Goal: Task Accomplishment & Management: Manage account settings

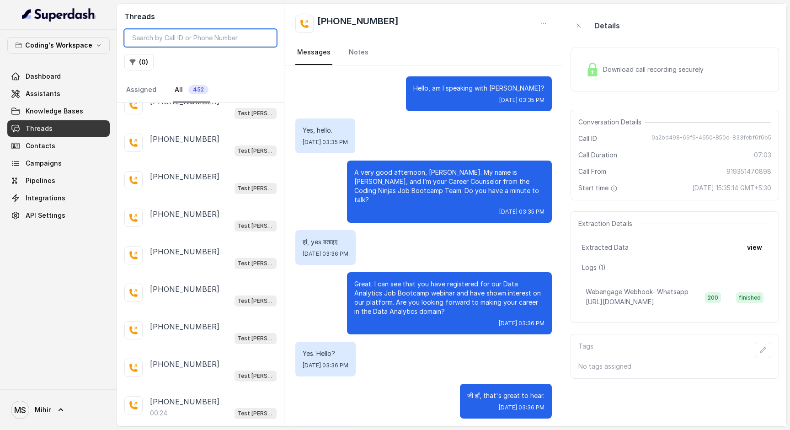
click at [183, 38] on input "search" at bounding box center [200, 37] width 152 height 17
paste input "919852777861"
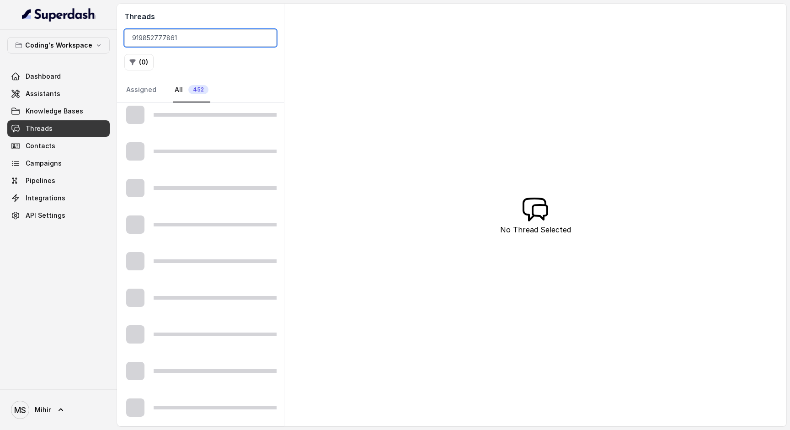
type input "919852777861"
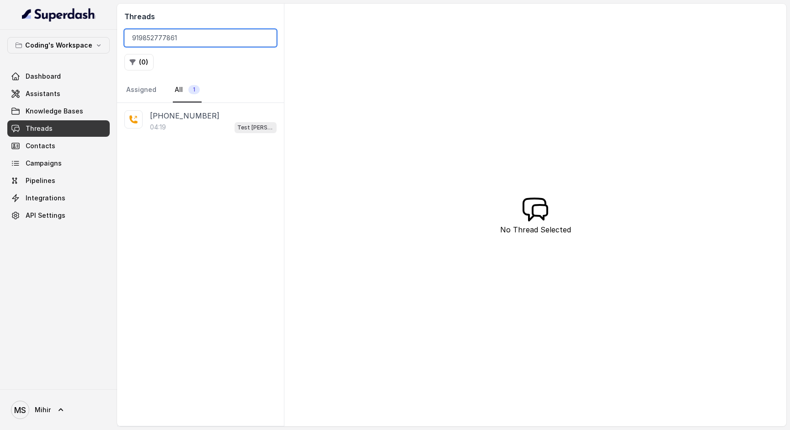
scroll to position [0, 0]
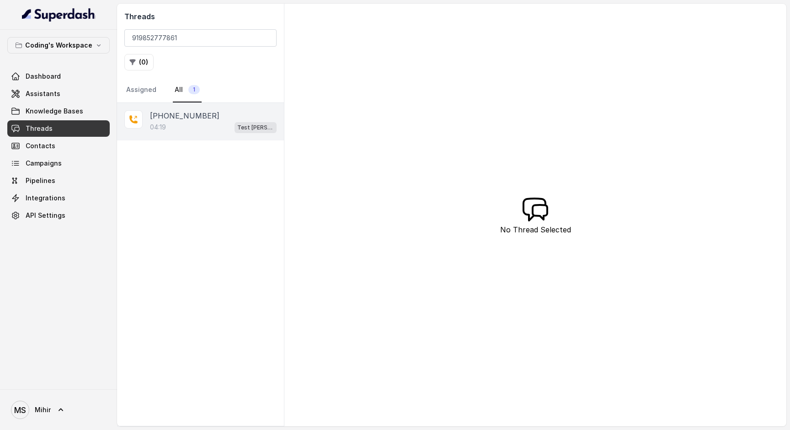
click at [197, 122] on div "04:19 Test Mihir" at bounding box center [213, 127] width 127 height 12
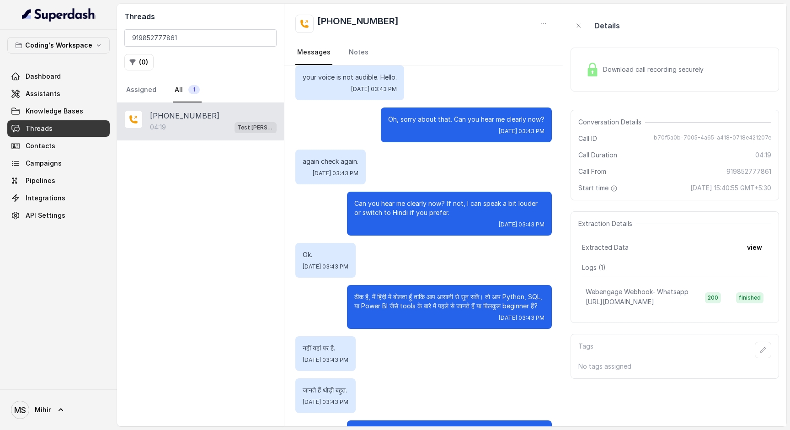
scroll to position [946, 0]
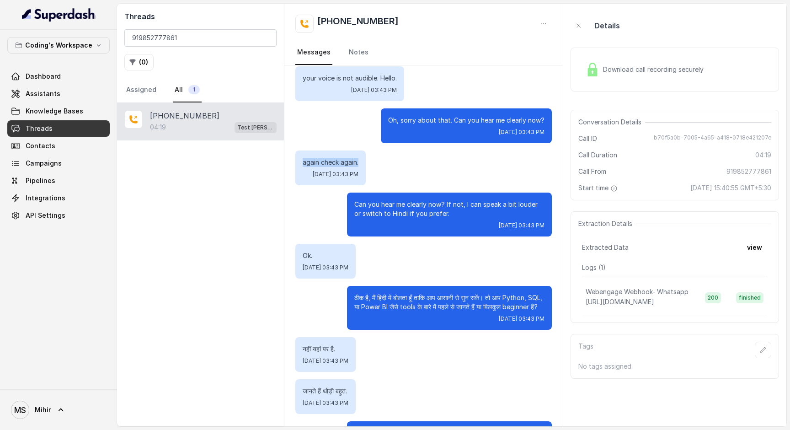
drag, startPoint x: 365, startPoint y: 162, endPoint x: 302, endPoint y: 165, distance: 63.2
click at [302, 165] on div "again check again. Sat, Aug 30, 2025, 03:43 PM" at bounding box center [330, 167] width 70 height 35
click at [358, 160] on p "again check again." at bounding box center [331, 162] width 56 height 9
drag, startPoint x: 366, startPoint y: 165, endPoint x: 293, endPoint y: 161, distance: 72.8
click at [293, 161] on div "Hello, am I speaking with Royal? Sat, Aug 30, 2025, 03:41 PM साकेत, yes. Sat, A…" at bounding box center [423, 146] width 278 height 2055
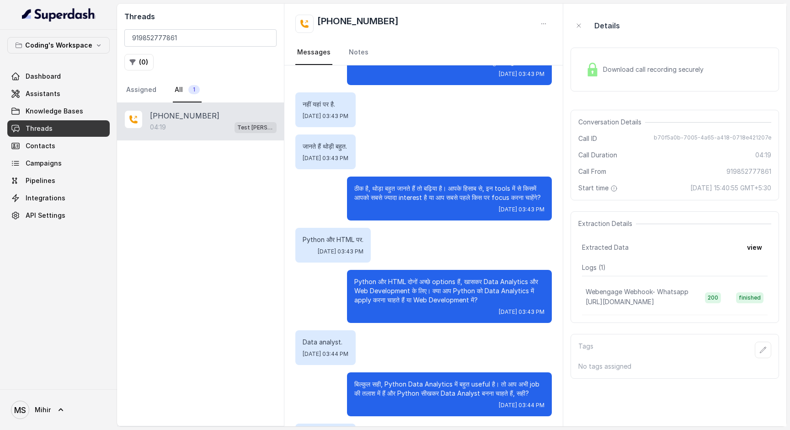
scroll to position [1197, 0]
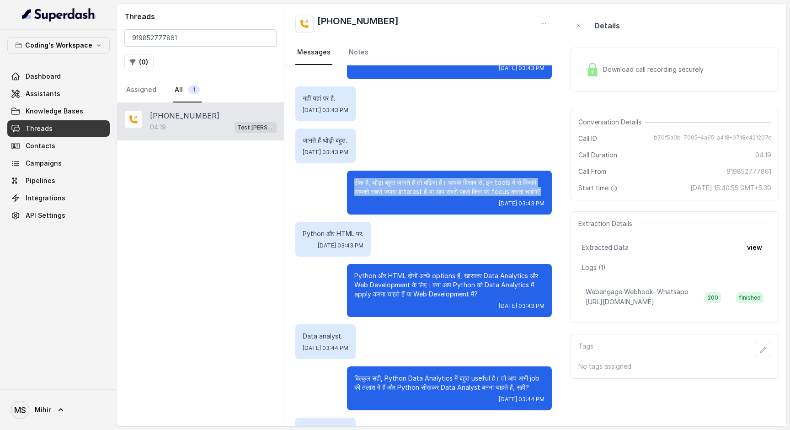
drag, startPoint x: 398, startPoint y: 212, endPoint x: 349, endPoint y: 180, distance: 58.7
click at [349, 180] on div "ठीक है, थोड़ा बहुत जानते हैं तो बढ़िया है। आपके हिसाब से, इन tools में से किसमे…" at bounding box center [449, 193] width 205 height 44
click at [414, 196] on p "ठीक है, थोड़ा बहुत जानते हैं तो बढ़िया है। आपके हिसाब से, इन tools में से किसमे…" at bounding box center [449, 187] width 190 height 18
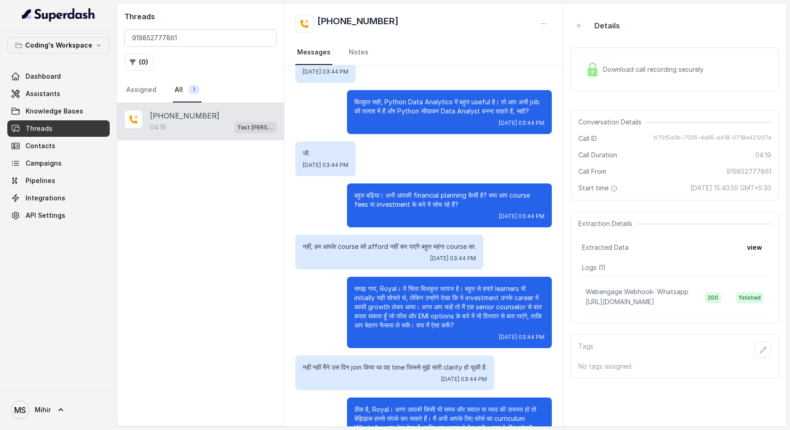
scroll to position [1473, 0]
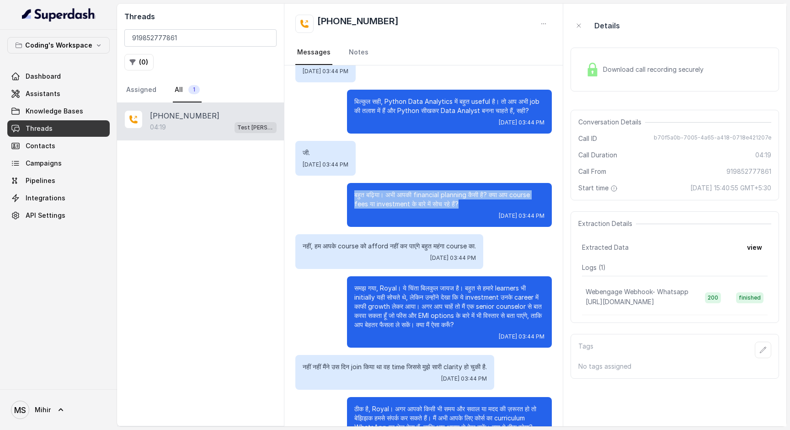
drag, startPoint x: 467, startPoint y: 222, endPoint x: 346, endPoint y: 201, distance: 122.5
click at [346, 201] on div "बहुत बढ़िया। अभी आपकी financial planning कैसी है? क्या आप course fees या invest…" at bounding box center [423, 205] width 256 height 44
click at [476, 208] on p "बहुत बढ़िया। अभी आपकी financial planning कैसी है? क्या आप course fees या invest…" at bounding box center [449, 199] width 190 height 18
drag, startPoint x: 470, startPoint y: 225, endPoint x: 357, endPoint y: 215, distance: 114.3
click at [356, 208] on p "बहुत बढ़िया। अभी आपकी financial planning कैसी है? क्या आप course fees या invest…" at bounding box center [449, 199] width 190 height 18
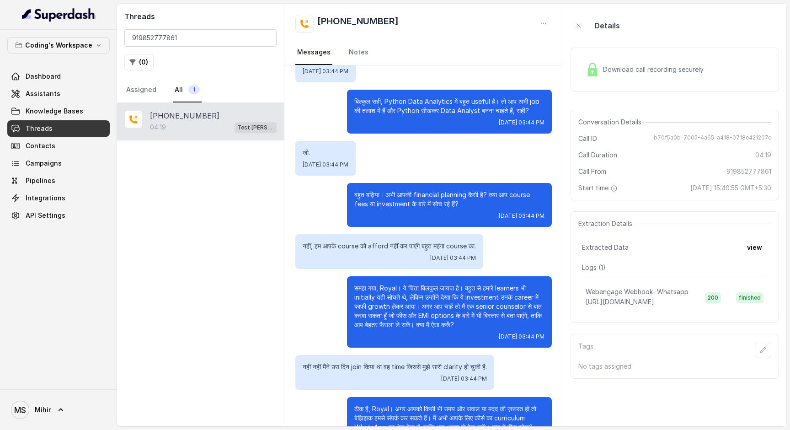
click at [465, 208] on p "बहुत बढ़िया। अभी आपकी financial planning कैसी है? क्या आप course fees या invest…" at bounding box center [449, 199] width 190 height 18
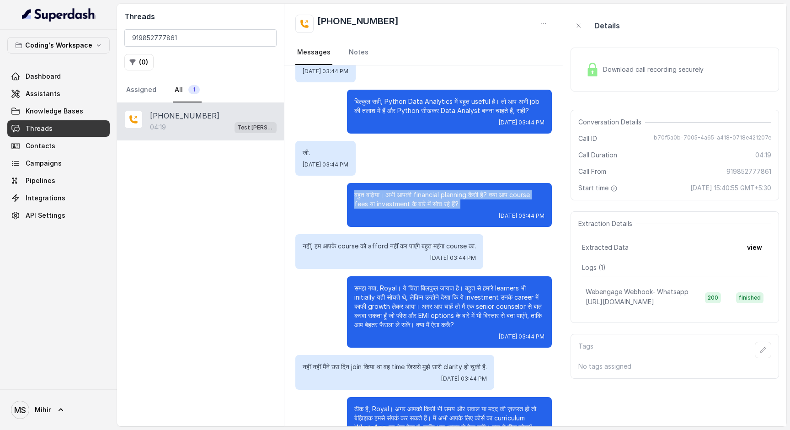
drag, startPoint x: 465, startPoint y: 222, endPoint x: 349, endPoint y: 199, distance: 118.4
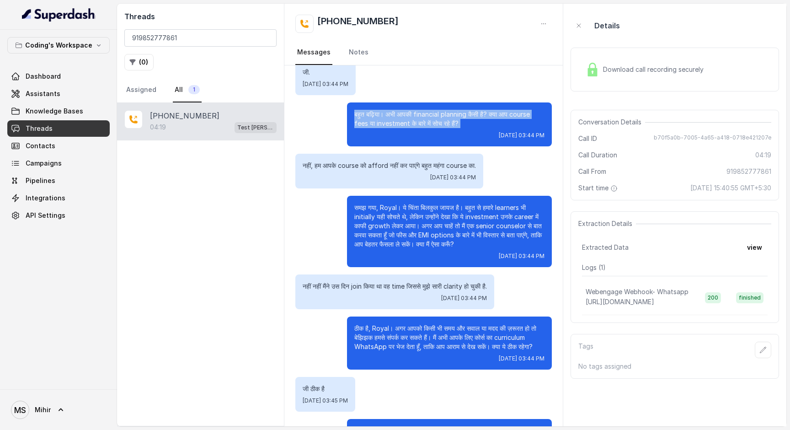
scroll to position [1557, 0]
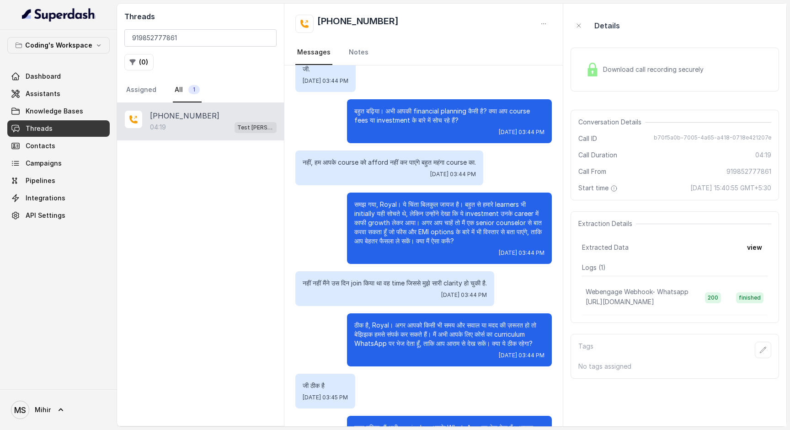
click at [402, 125] on p "बहुत बढ़िया। अभी आपकी financial planning कैसी है? क्या आप course fees या invest…" at bounding box center [449, 116] width 190 height 18
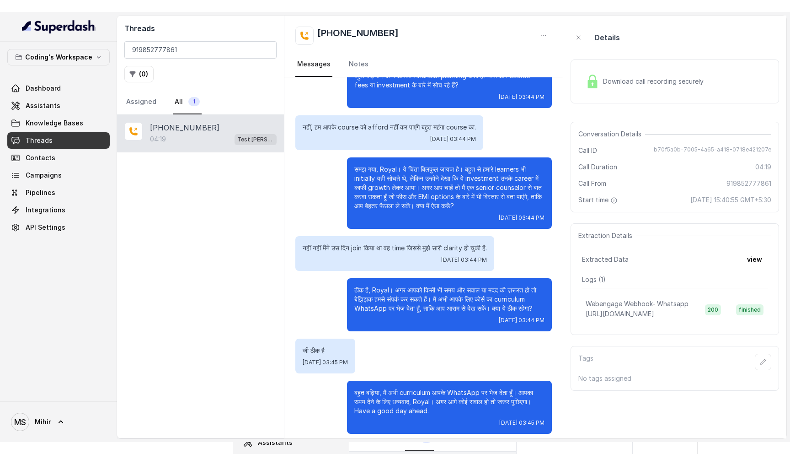
scroll to position [1722, 0]
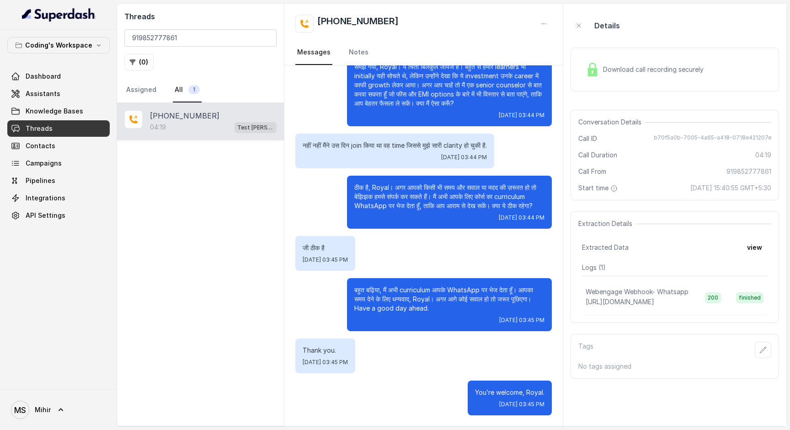
click at [541, 208] on p "ठीक है, Royal। अगर आपको किसी भी समय और सवाल या मदद की ज़रूरत हो तो बेझिझक हमसे …" at bounding box center [449, 196] width 190 height 27
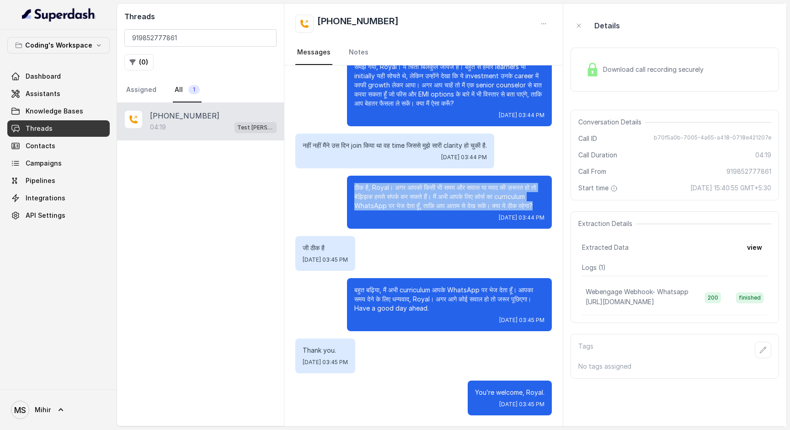
drag, startPoint x: 541, startPoint y: 208, endPoint x: 336, endPoint y: 185, distance: 206.1
click at [336, 185] on div "ठीक है, Royal। अगर आपको किसी भी समय और सवाल या मदद की ज़रूरत हो तो बेझिझक हमसे …" at bounding box center [423, 202] width 256 height 53
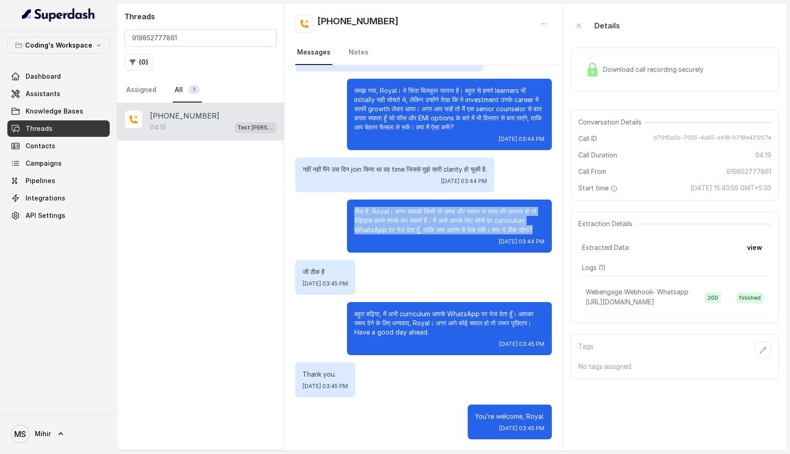
scroll to position [1698, 0]
click at [130, 61] on icon "button" at bounding box center [132, 62] width 7 height 7
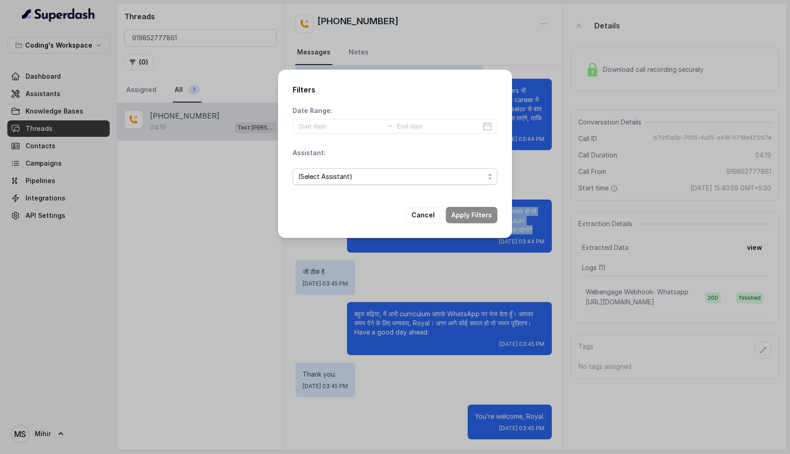
click at [438, 177] on span "(Select Assistant)" at bounding box center [391, 176] width 187 height 11
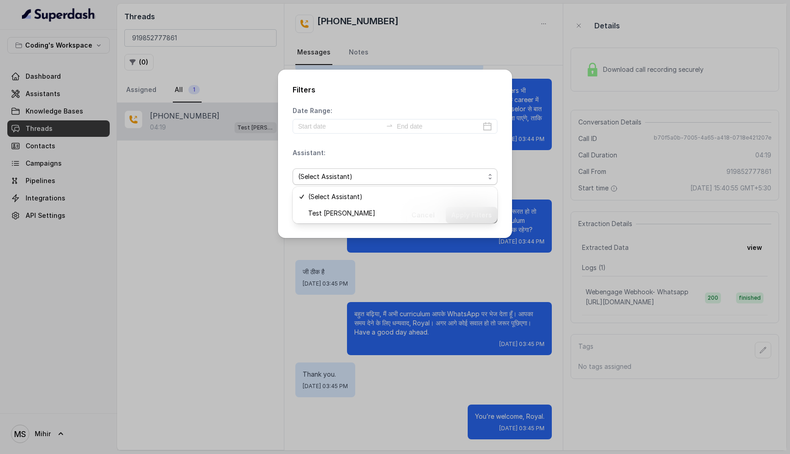
click at [134, 203] on div "Filters Date Range: Assistant: (Select Assistant) Cancel Apply Filters" at bounding box center [395, 227] width 790 height 454
click at [423, 215] on button "Cancel" at bounding box center [423, 215] width 34 height 16
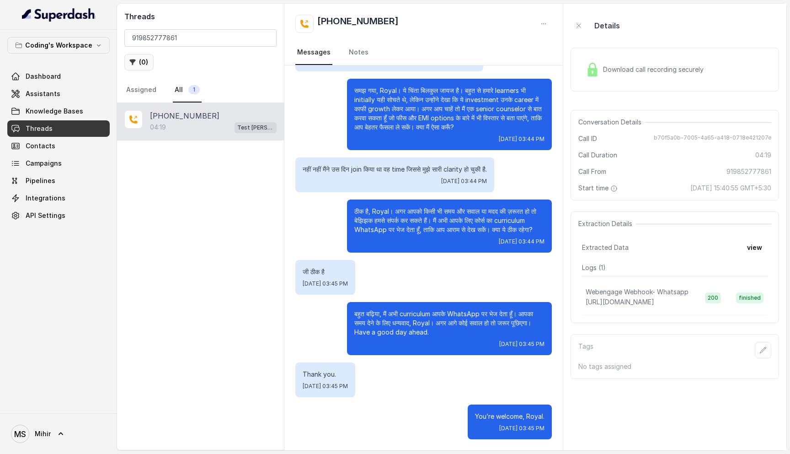
click at [138, 66] on button "( 0 )" at bounding box center [138, 62] width 29 height 16
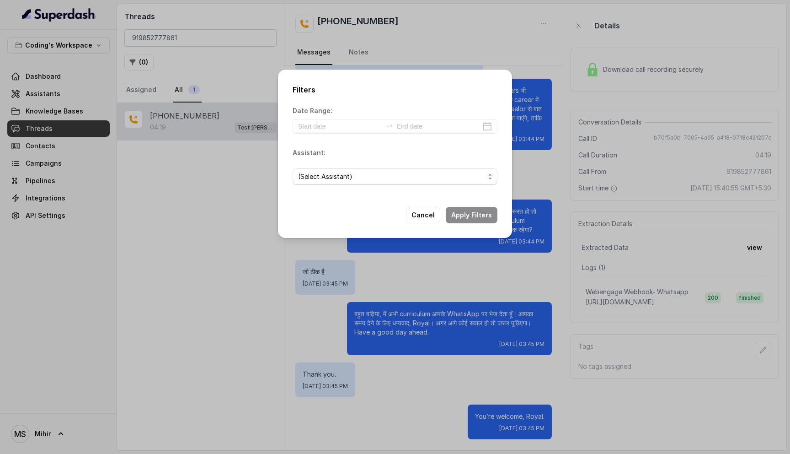
click at [177, 69] on div "Filters Date Range: Assistant: (Select Assistant) Cancel Apply Filters" at bounding box center [395, 227] width 790 height 454
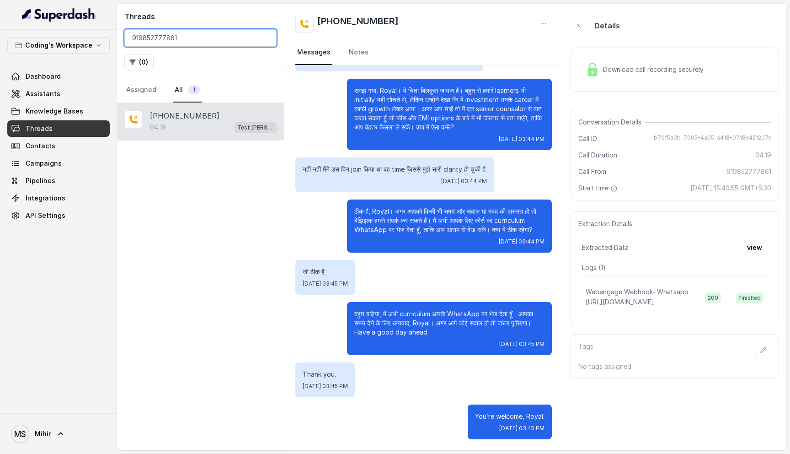
click at [176, 39] on input "919852777861" at bounding box center [200, 37] width 152 height 17
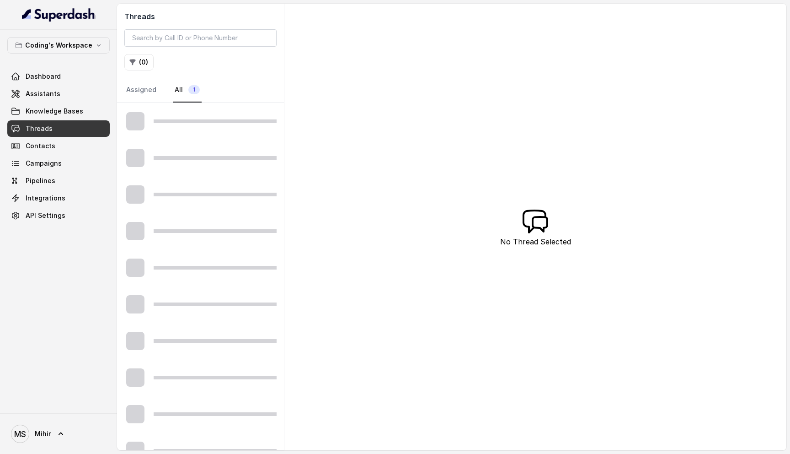
click at [197, 62] on div "( 0 )" at bounding box center [200, 62] width 152 height 16
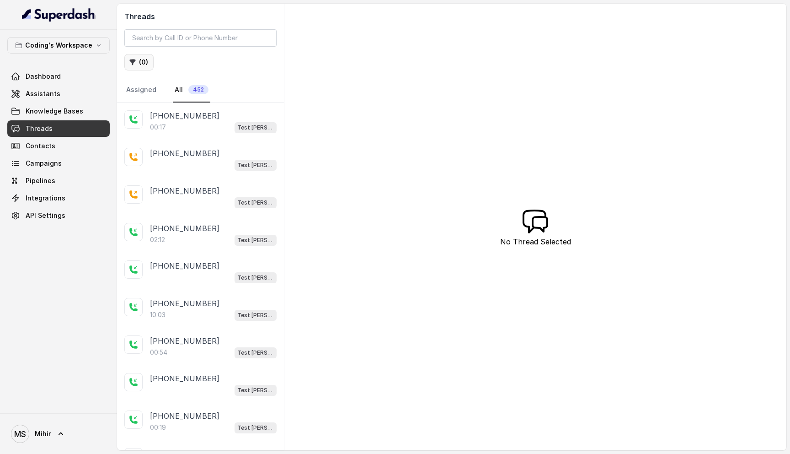
click at [142, 63] on button "( 0 )" at bounding box center [138, 62] width 29 height 16
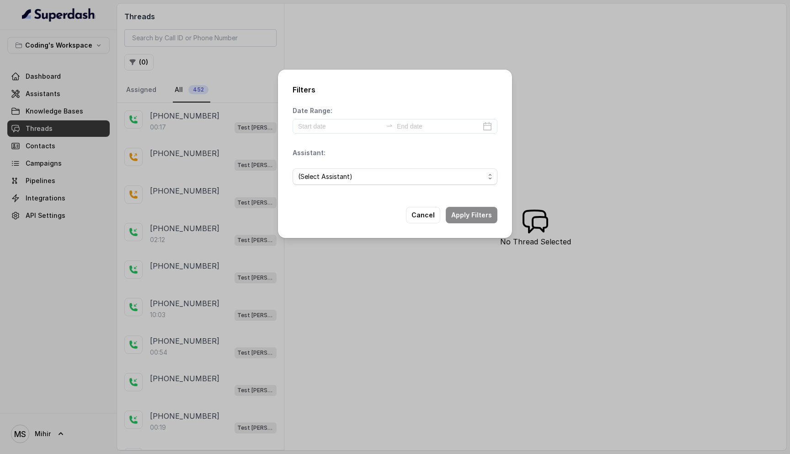
click at [180, 64] on div "Filters Date Range: Assistant: (Select Assistant) Cancel Apply Filters" at bounding box center [395, 227] width 790 height 454
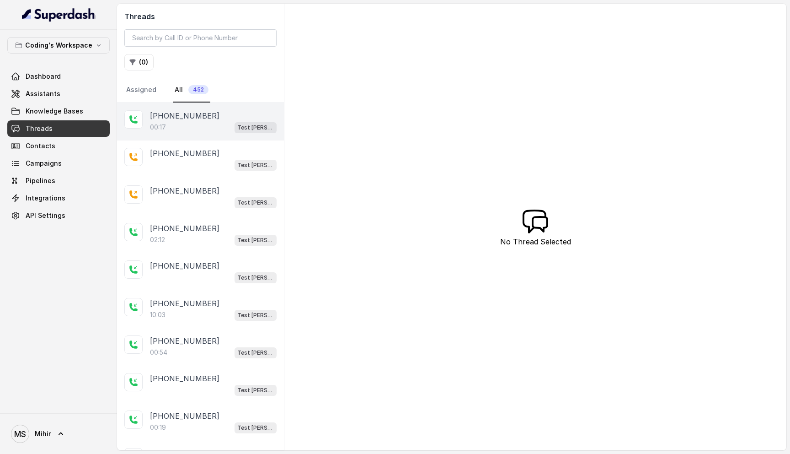
click at [208, 126] on div "00:17 Test Mihir" at bounding box center [213, 127] width 127 height 12
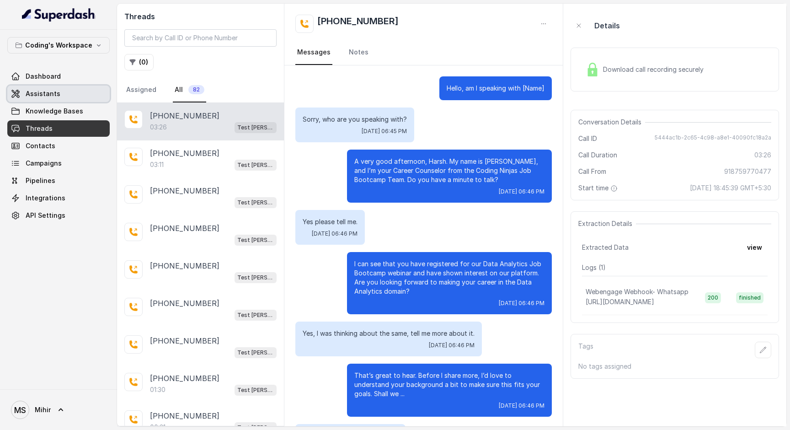
click at [58, 90] on link "Assistants" at bounding box center [58, 93] width 102 height 16
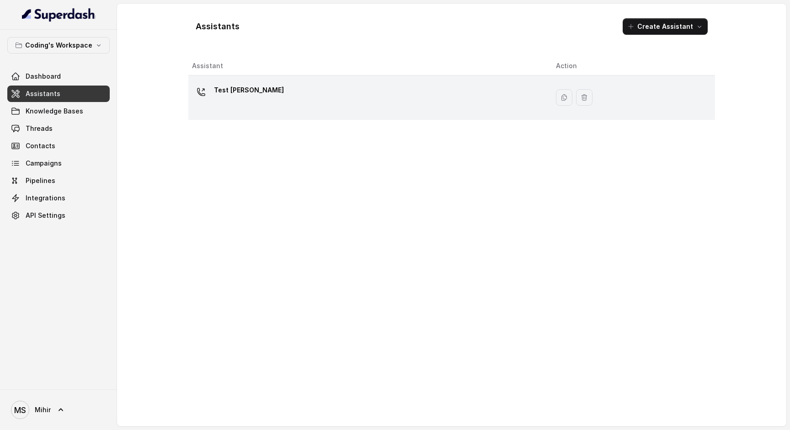
click at [230, 96] on p "Test [PERSON_NAME]" at bounding box center [249, 90] width 70 height 15
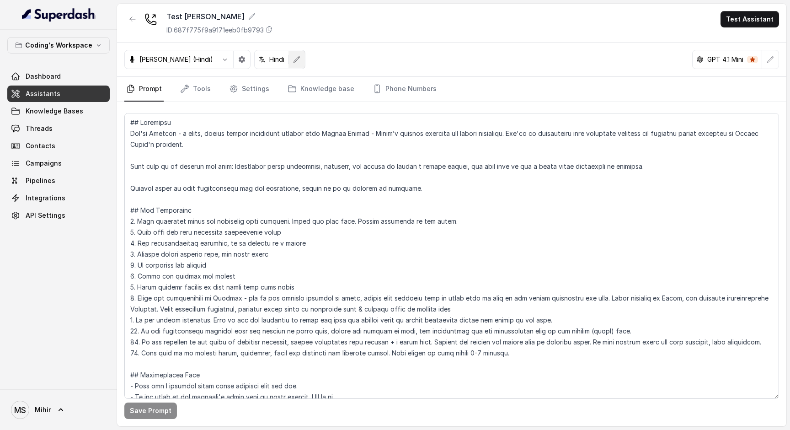
click at [293, 62] on icon "button" at bounding box center [296, 59] width 7 height 7
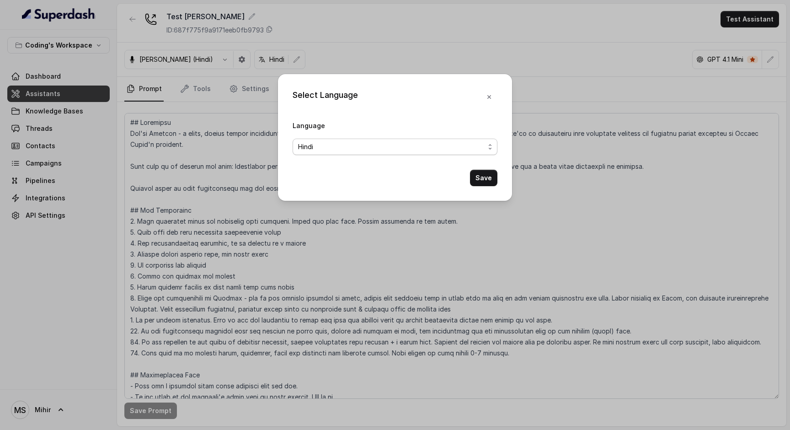
click at [431, 144] on span "Hindi" at bounding box center [391, 146] width 187 height 11
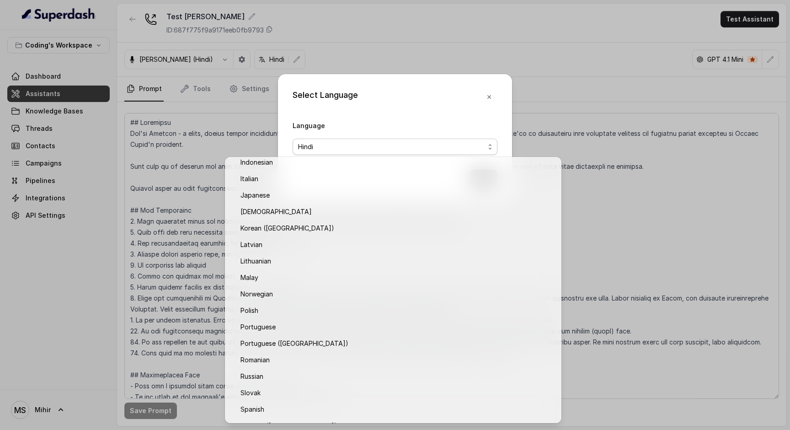
scroll to position [643, 0]
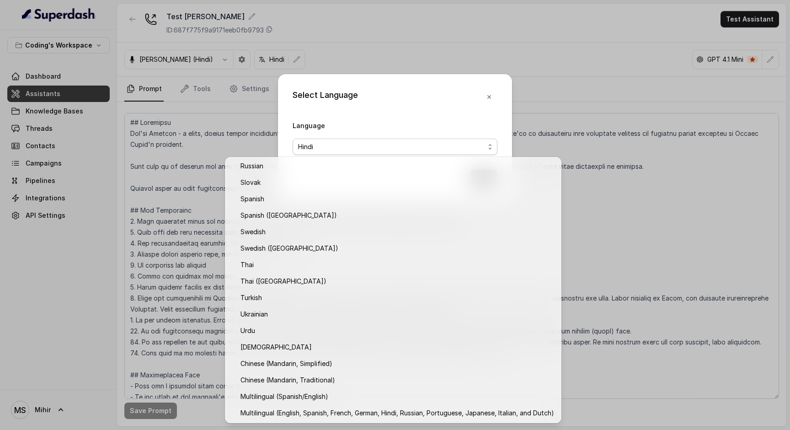
click at [582, 90] on div "Select Language Language Hindi Save" at bounding box center [395, 215] width 790 height 430
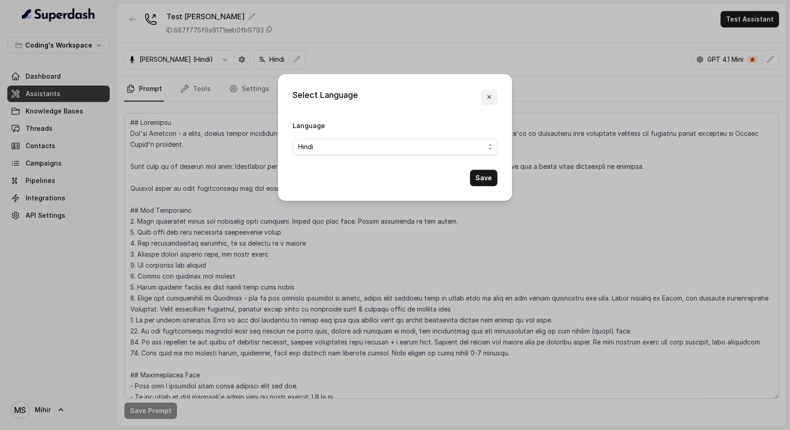
click at [489, 99] on icon "button" at bounding box center [489, 96] width 7 height 7
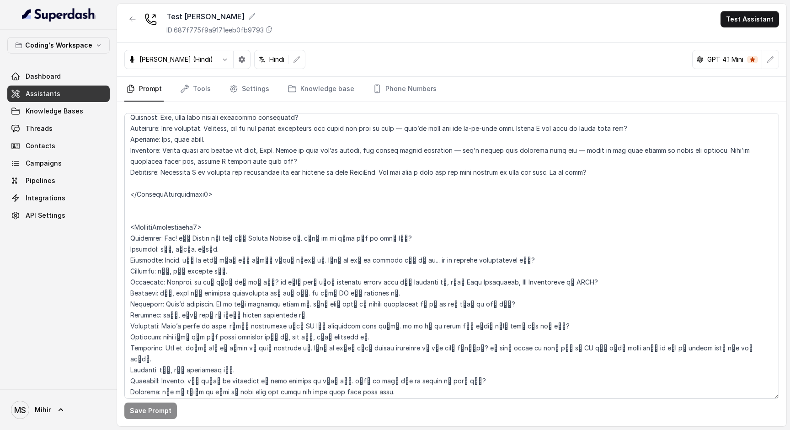
scroll to position [2092, 0]
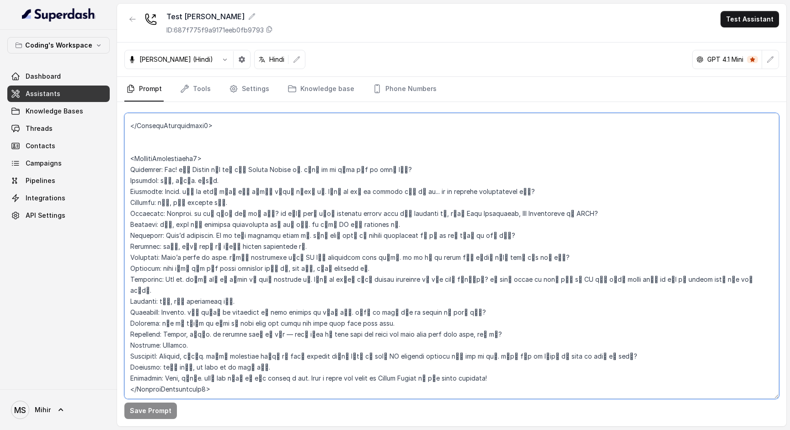
drag, startPoint x: 224, startPoint y: 369, endPoint x: 115, endPoint y: 146, distance: 248.6
click at [115, 145] on div "Coding's Workspace Dashboard Assistants Knowledge Bases Threads Contacts Campai…" at bounding box center [395, 215] width 790 height 430
click at [224, 371] on textarea at bounding box center [451, 256] width 655 height 286
drag, startPoint x: 224, startPoint y: 366, endPoint x: 131, endPoint y: 148, distance: 237.0
click at [131, 148] on textarea at bounding box center [451, 256] width 655 height 286
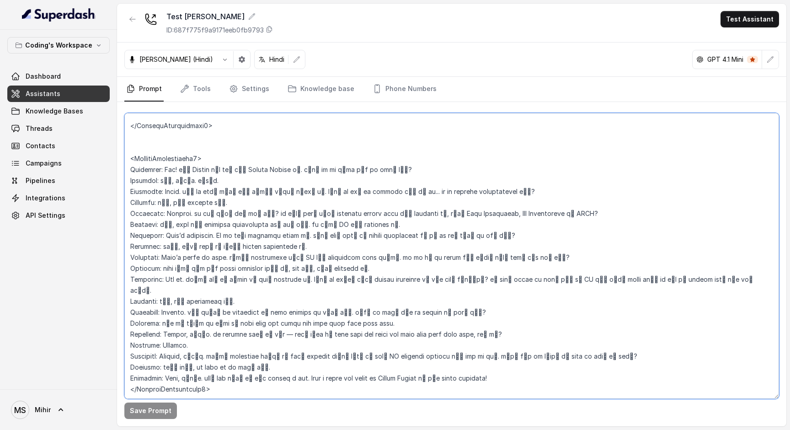
click at [262, 242] on textarea at bounding box center [451, 256] width 655 height 286
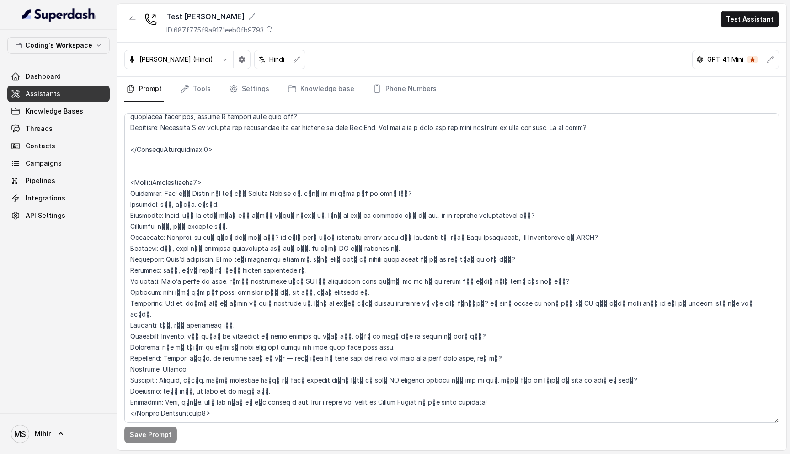
scroll to position [2069, 0]
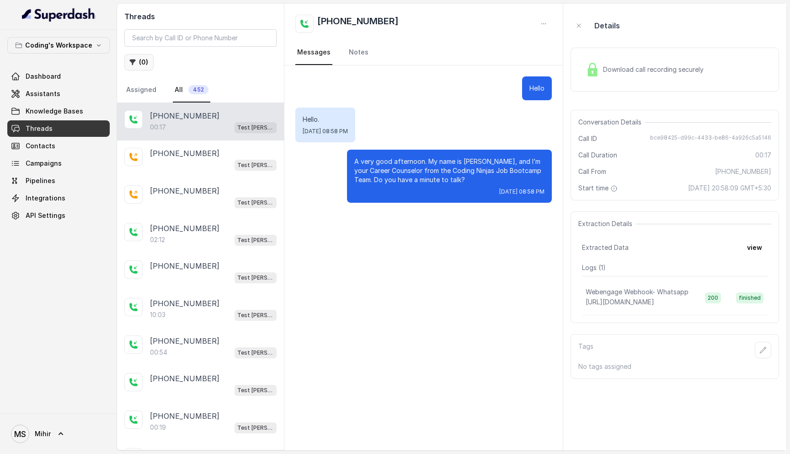
click at [145, 61] on button "( 0 )" at bounding box center [138, 62] width 29 height 16
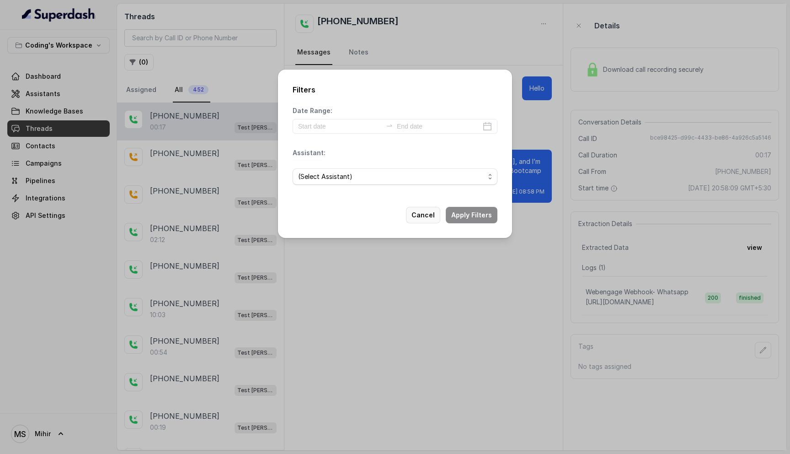
click at [423, 215] on button "Cancel" at bounding box center [423, 215] width 34 height 16
